Goal: Task Accomplishment & Management: Use online tool/utility

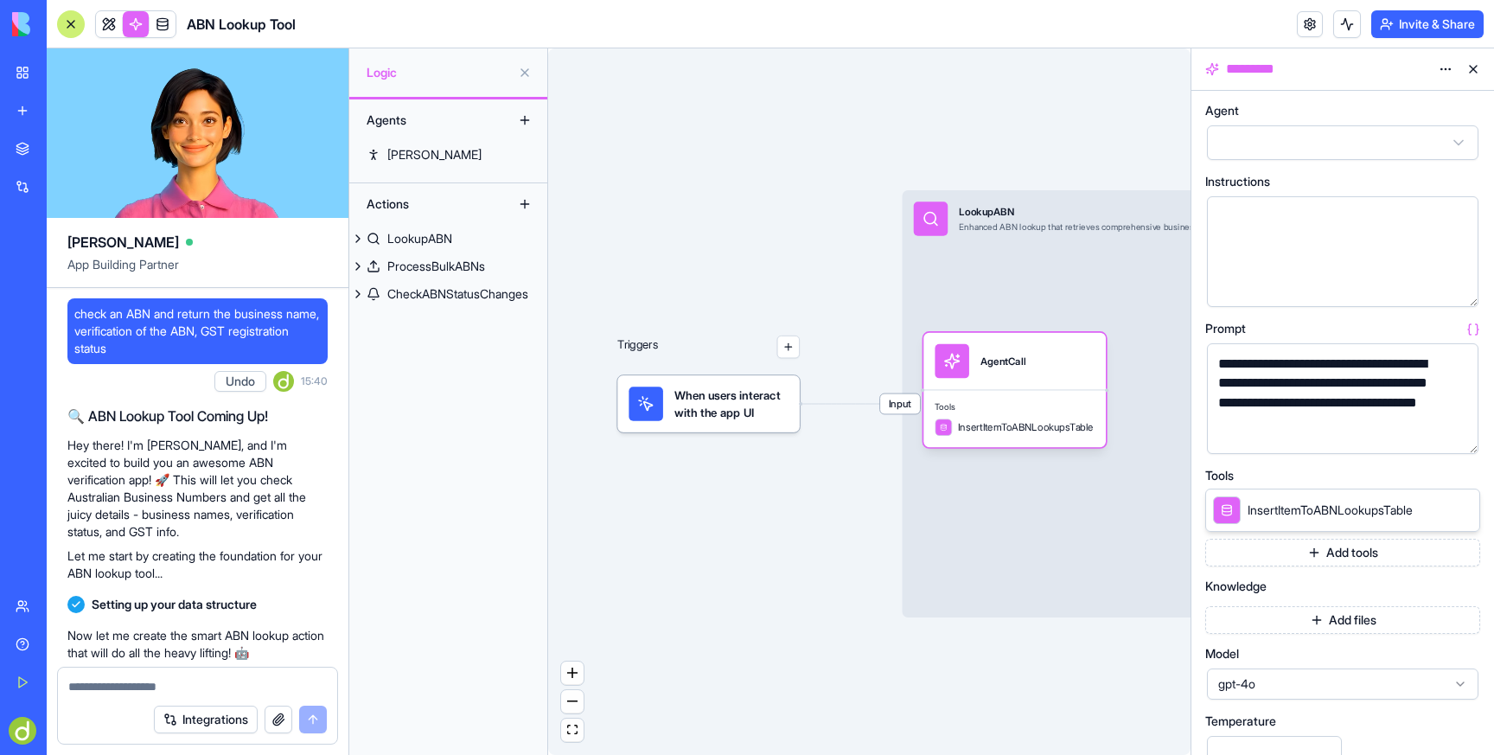
scroll to position [473, 0]
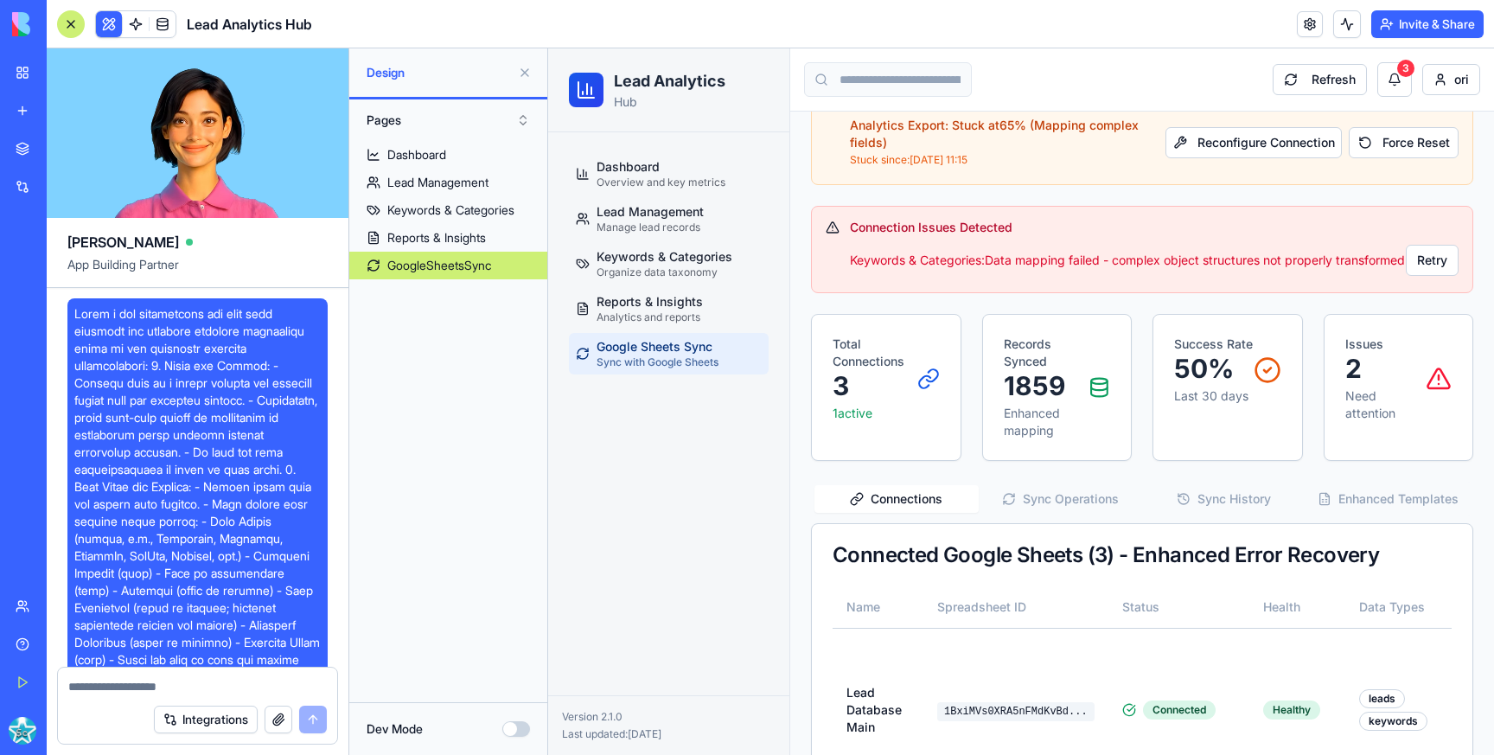
scroll to position [4645, 2]
